Goal: Navigation & Orientation: Find specific page/section

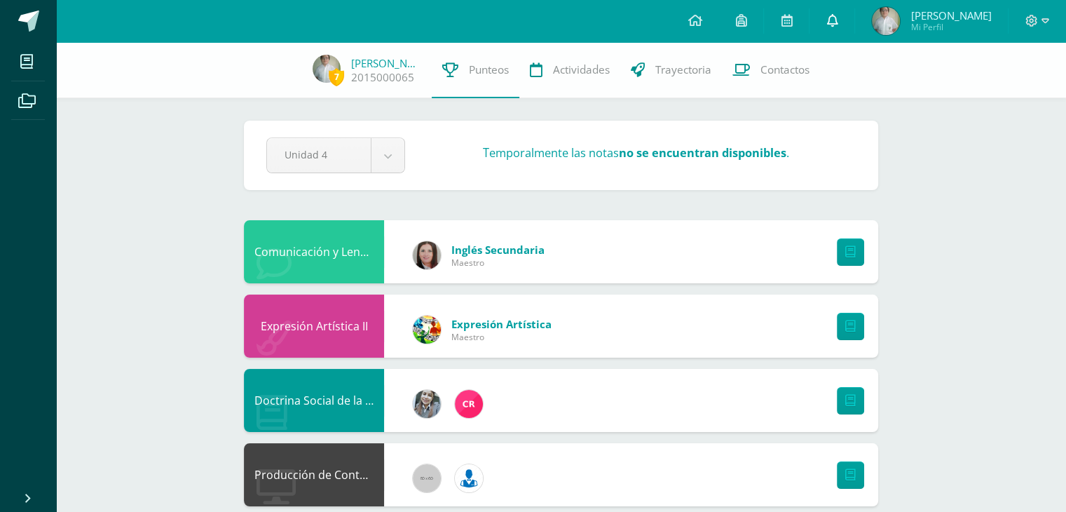
click at [838, 32] on link at bounding box center [832, 21] width 45 height 42
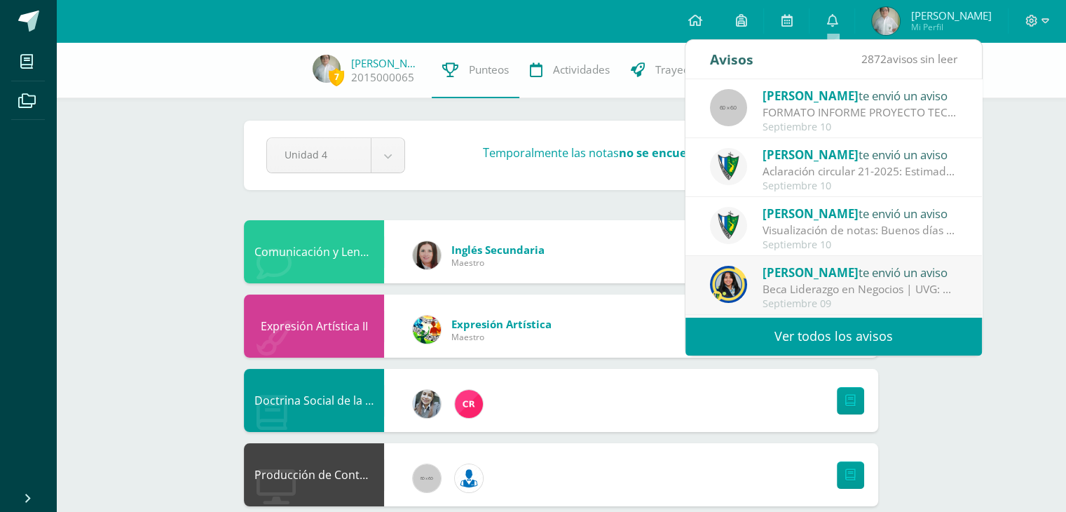
click at [851, 328] on link "Ver todos los avisos" at bounding box center [834, 336] width 297 height 39
